Goal: Task Accomplishment & Management: Use online tool/utility

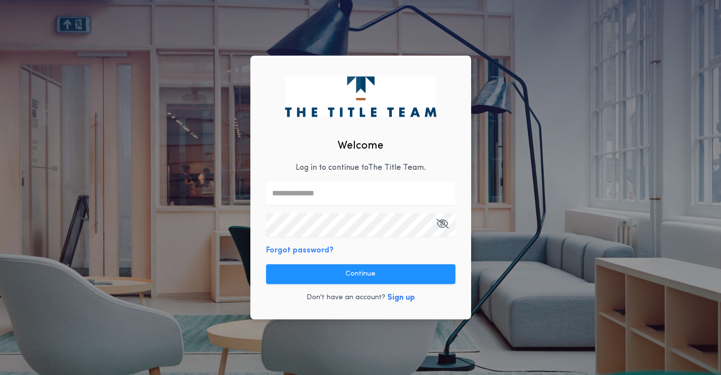
type input "**********"
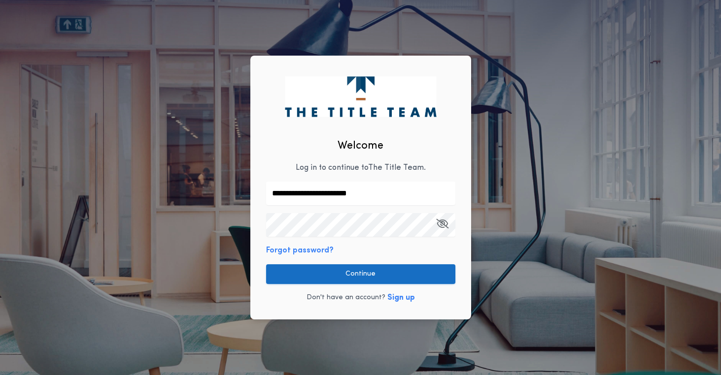
click at [373, 273] on button "Continue" at bounding box center [360, 275] width 189 height 20
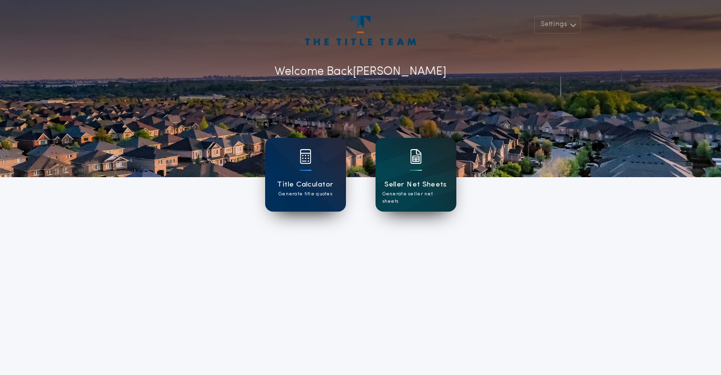
click at [414, 168] on div at bounding box center [416, 163] width 12 height 28
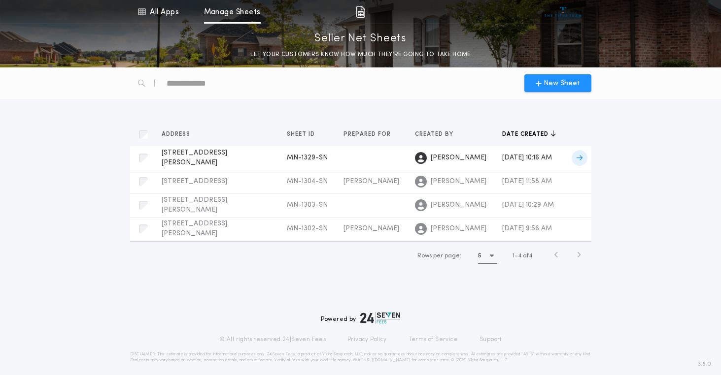
click at [203, 159] on span "[STREET_ADDRESS][PERSON_NAME]" at bounding box center [195, 157] width 66 height 17
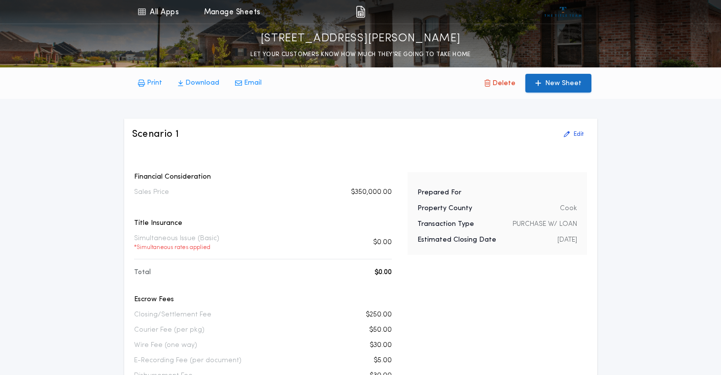
click at [568, 82] on p "New Sheet" at bounding box center [563, 84] width 36 height 10
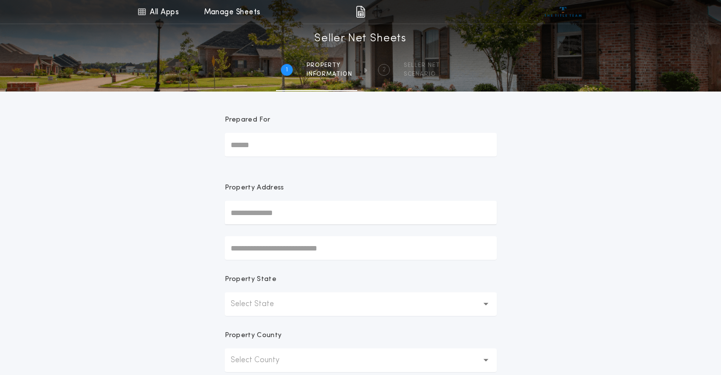
click at [293, 147] on input "Prepared For" at bounding box center [361, 145] width 272 height 24
type input "**********"
click at [293, 306] on button "Select State" at bounding box center [361, 305] width 272 height 24
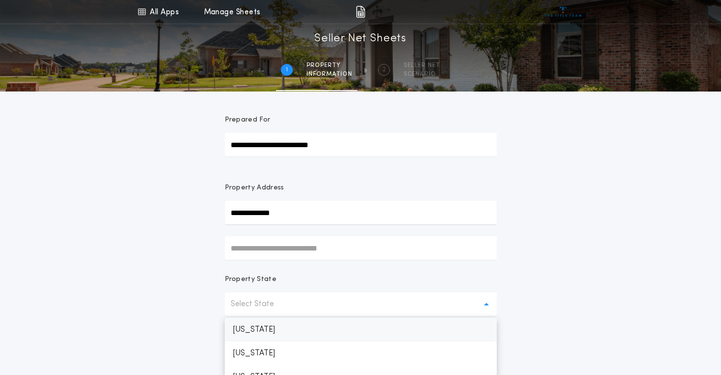
click at [264, 330] on p "[US_STATE]" at bounding box center [361, 330] width 272 height 24
click at [198, 316] on div "**********" at bounding box center [360, 281] width 721 height 563
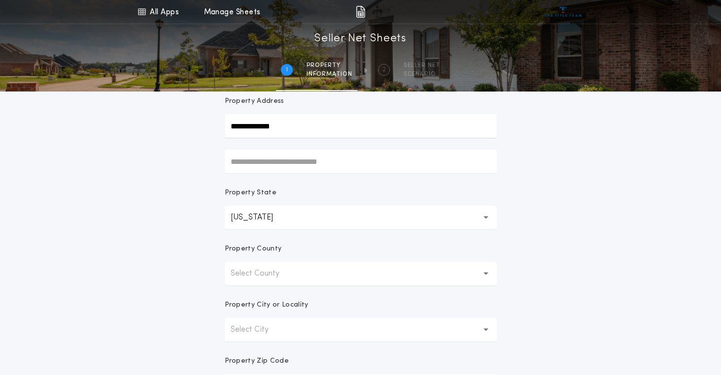
scroll to position [89, 0]
click at [277, 270] on p "Select County" at bounding box center [263, 272] width 65 height 12
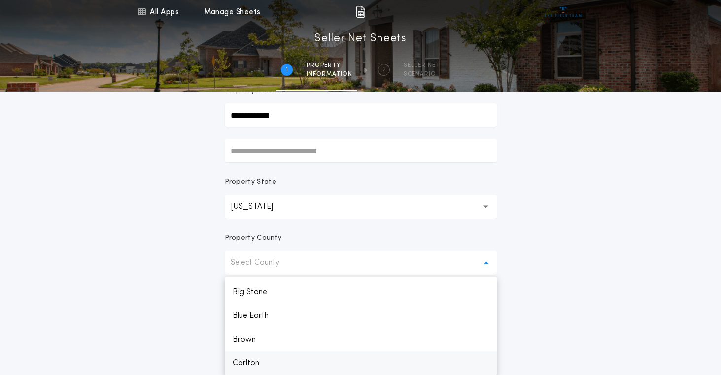
scroll to position [280, 0]
click at [257, 361] on p "Cook" at bounding box center [361, 364] width 272 height 24
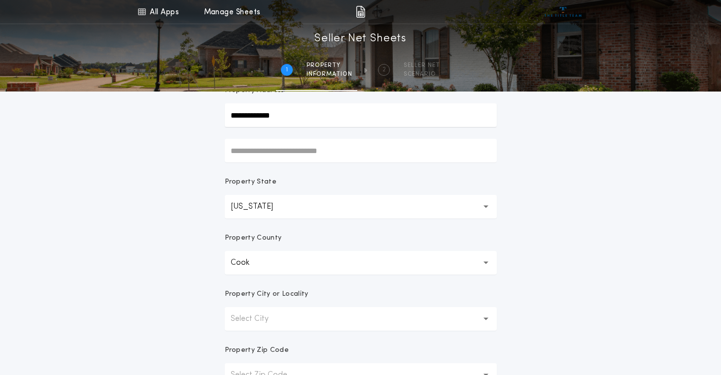
click at [267, 314] on p "Select City" at bounding box center [258, 319] width 54 height 12
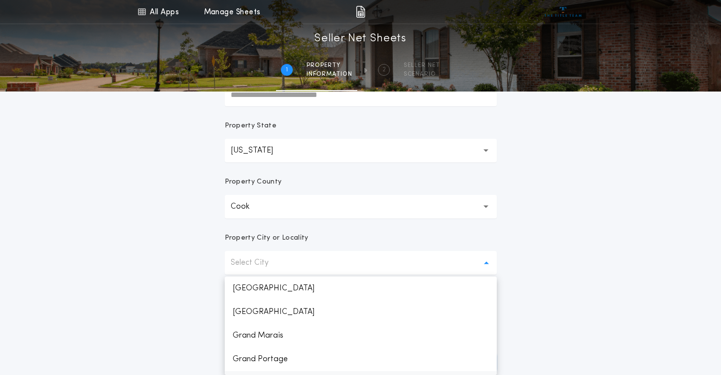
scroll to position [20, 0]
click at [260, 363] on p "[PERSON_NAME]" at bounding box center [361, 364] width 272 height 24
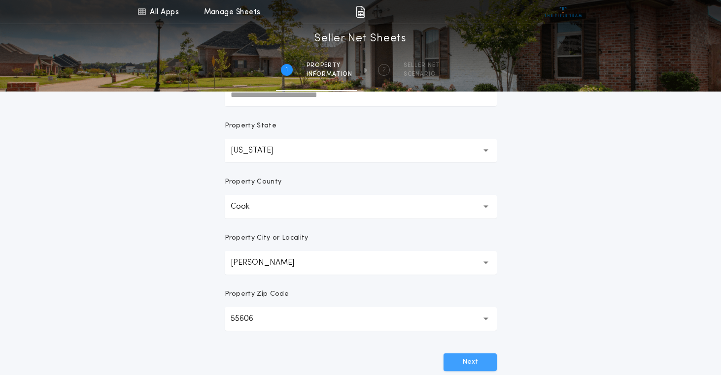
click at [465, 361] on button "Next" at bounding box center [469, 363] width 53 height 18
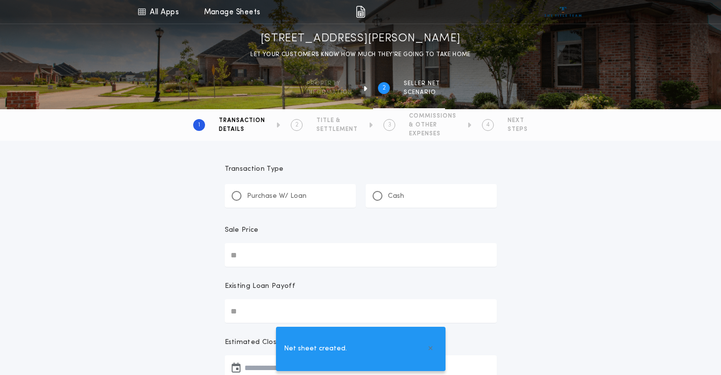
scroll to position [0, 0]
click at [235, 196] on div at bounding box center [236, 196] width 5 height 5
click at [266, 256] on input "Sale Price" at bounding box center [361, 255] width 272 height 24
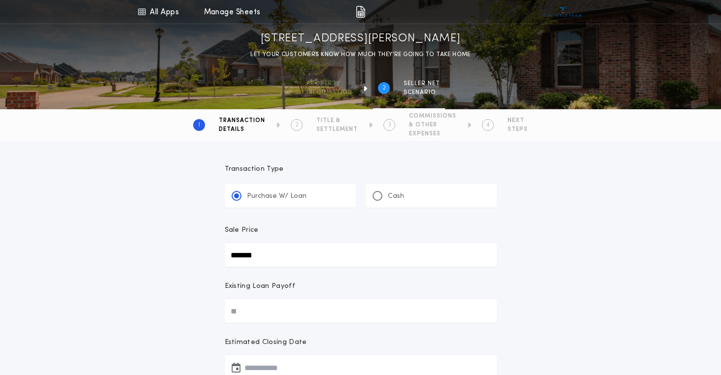
type input "********"
click at [201, 296] on div "**********" at bounding box center [360, 381] width 721 height 481
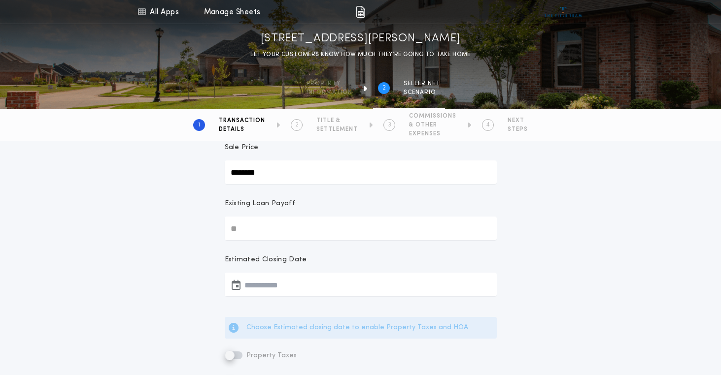
scroll to position [83, 0]
click at [254, 288] on button "button" at bounding box center [361, 285] width 272 height 24
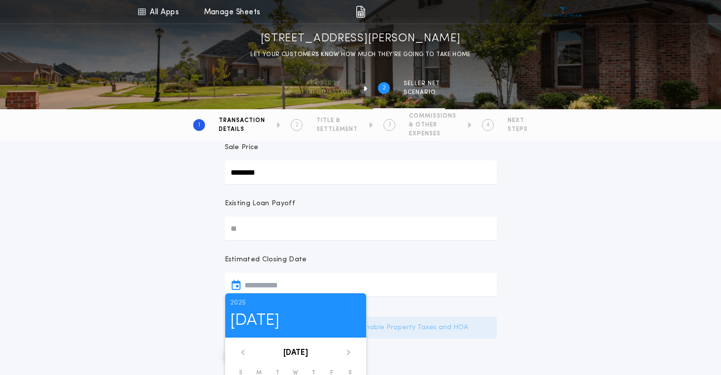
click at [344, 351] on div "[DATE]" at bounding box center [295, 353] width 127 height 6
click at [347, 351] on icon at bounding box center [347, 352] width 3 height 5
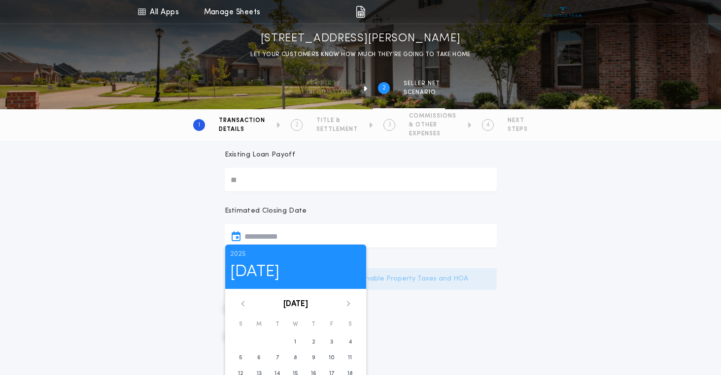
scroll to position [136, 0]
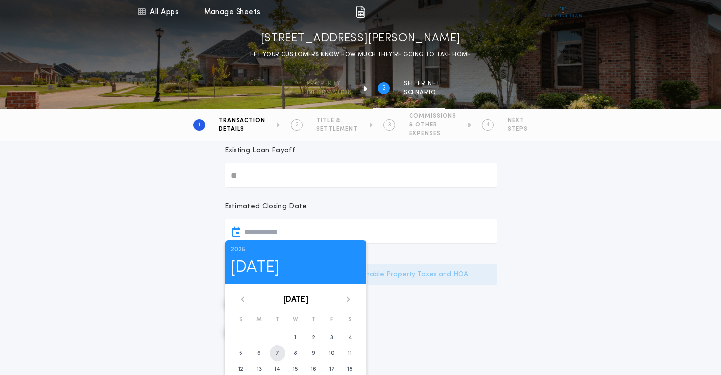
click at [278, 351] on time "7" at bounding box center [277, 354] width 3 height 8
type input "**********"
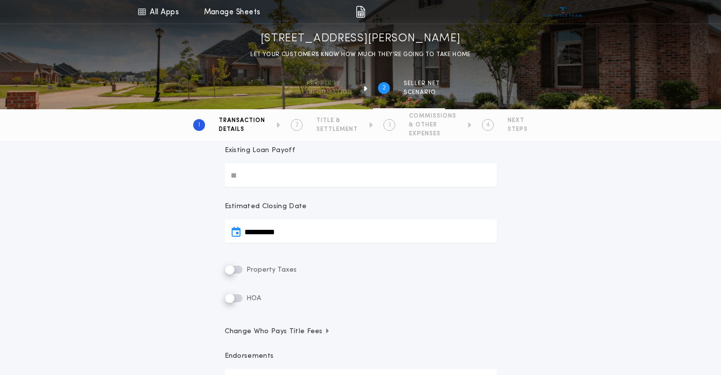
click at [338, 267] on div "Property Taxes" at bounding box center [361, 270] width 272 height 12
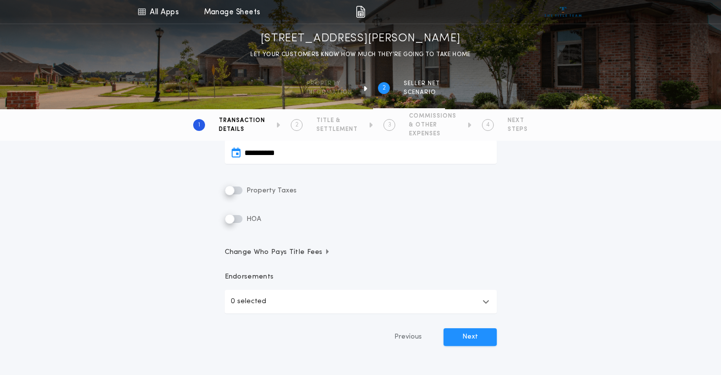
scroll to position [217, 0]
click at [362, 304] on button "0 selected" at bounding box center [361, 301] width 272 height 24
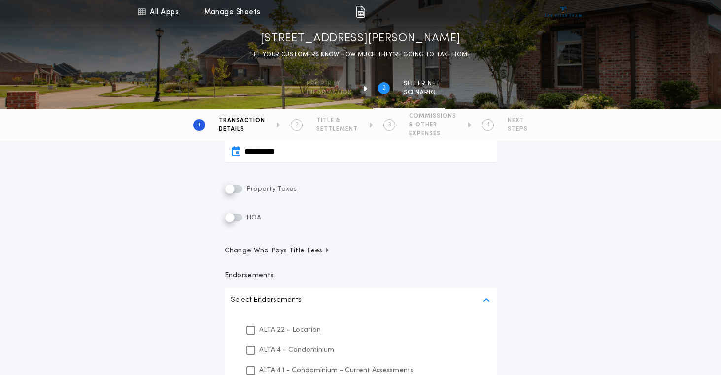
click at [483, 301] on icon "button" at bounding box center [485, 301] width 7 height 8
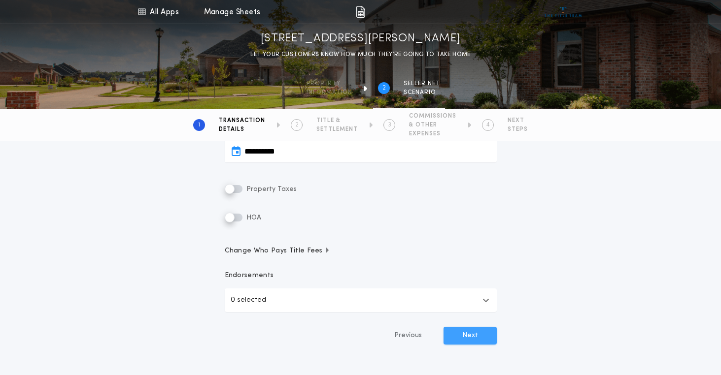
click at [469, 339] on button "Next" at bounding box center [469, 336] width 53 height 18
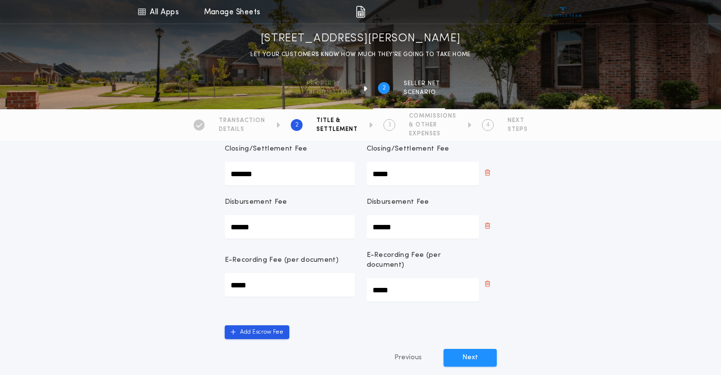
scroll to position [441, 0]
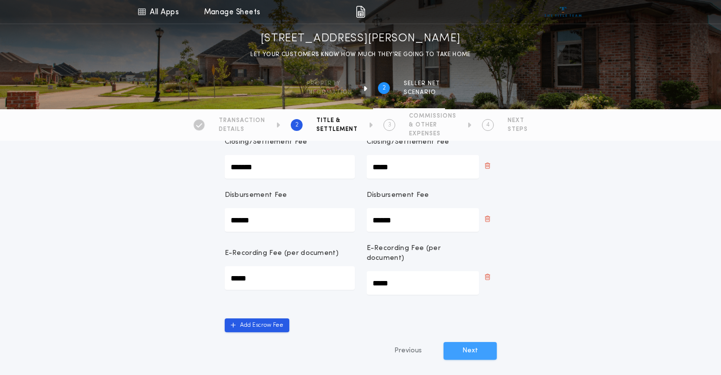
click at [472, 342] on button "Next" at bounding box center [469, 351] width 53 height 18
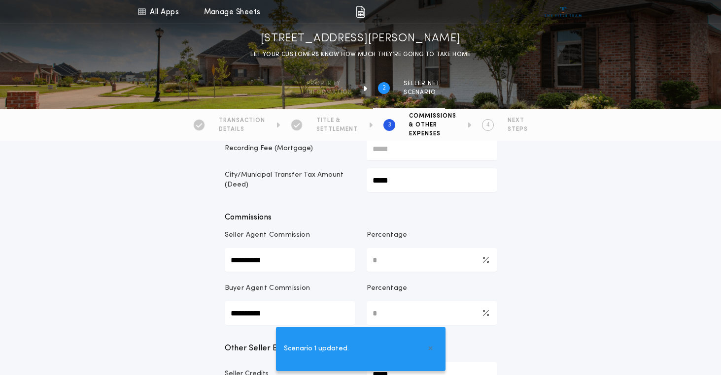
scroll to position [150, 0]
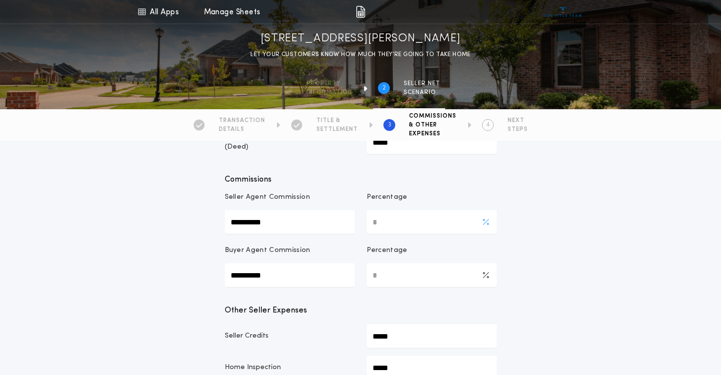
click at [387, 225] on Commission-percentage "*" at bounding box center [432, 222] width 130 height 24
click at [380, 274] on Commission-percentage "*" at bounding box center [432, 276] width 130 height 24
type Commission-percentage "*"
type Commission-value "*********"
click at [385, 222] on Commission-percentage "*" at bounding box center [432, 222] width 130 height 24
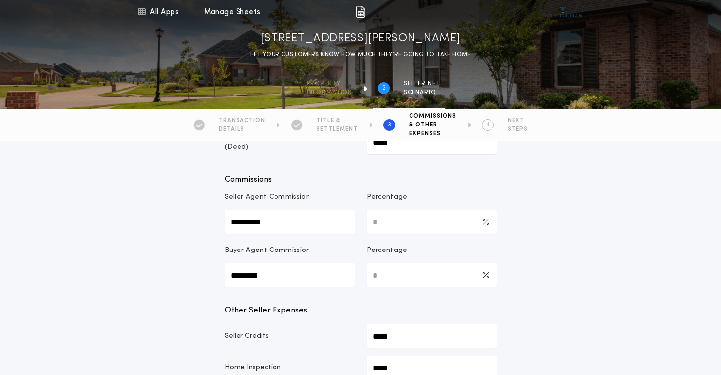
click at [535, 249] on div "**********" at bounding box center [360, 380] width 721 height 778
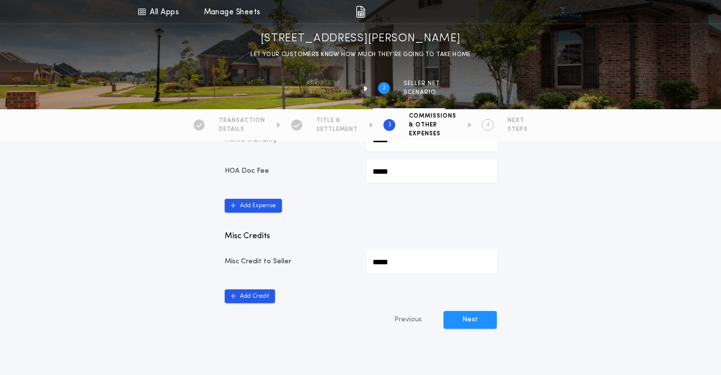
scroll to position [555, 0]
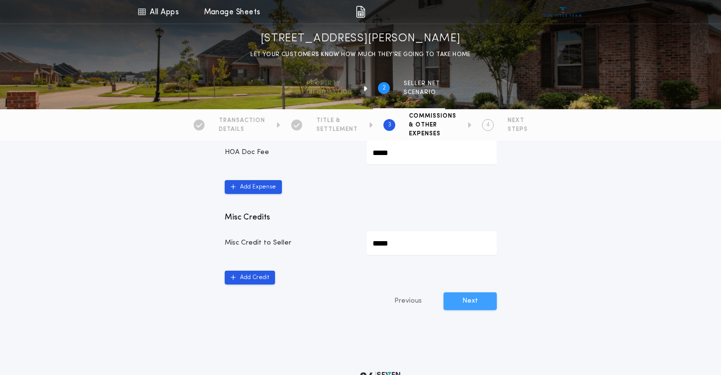
click at [476, 303] on button "Next" at bounding box center [469, 302] width 53 height 18
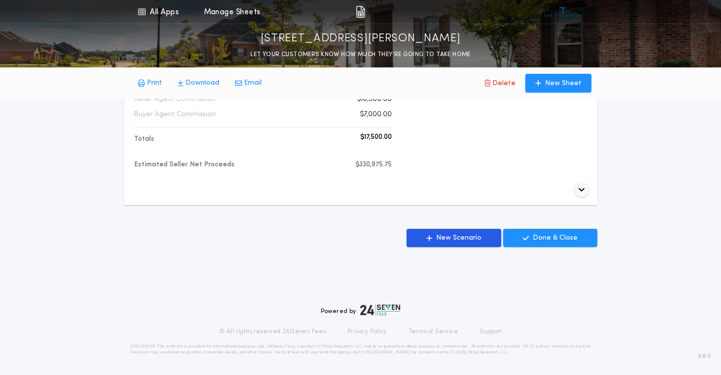
scroll to position [437, 0]
click at [536, 239] on p "Done & Close" at bounding box center [555, 239] width 45 height 10
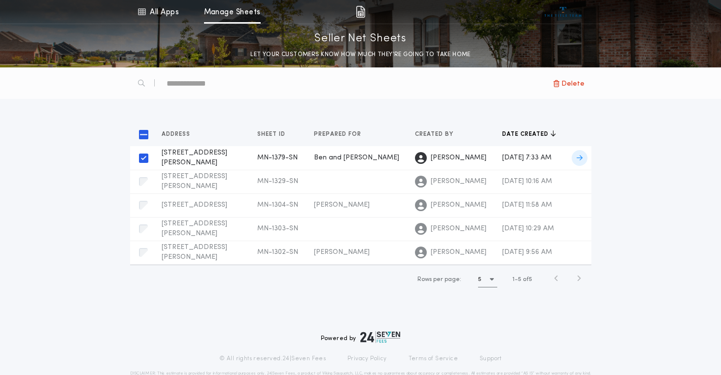
click at [582, 162] on icon at bounding box center [579, 158] width 6 height 7
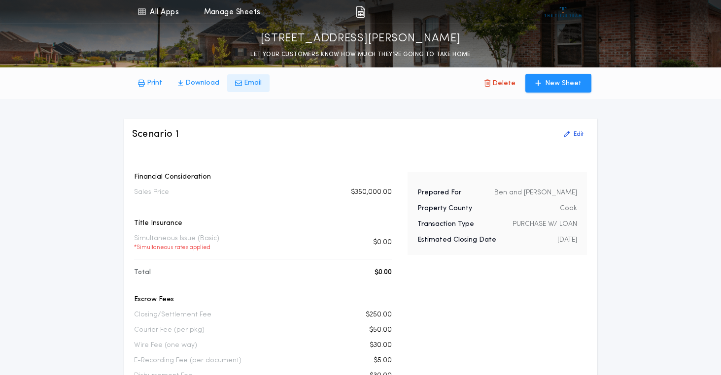
click at [248, 82] on p "Email" at bounding box center [253, 83] width 18 height 10
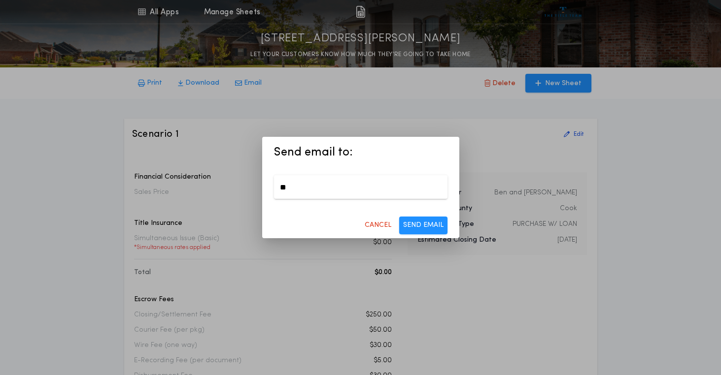
type input "*"
paste input "**********"
type input "**********"
click at [424, 226] on button "SEND EMAIL" at bounding box center [423, 226] width 48 height 18
